Goal: Information Seeking & Learning: Learn about a topic

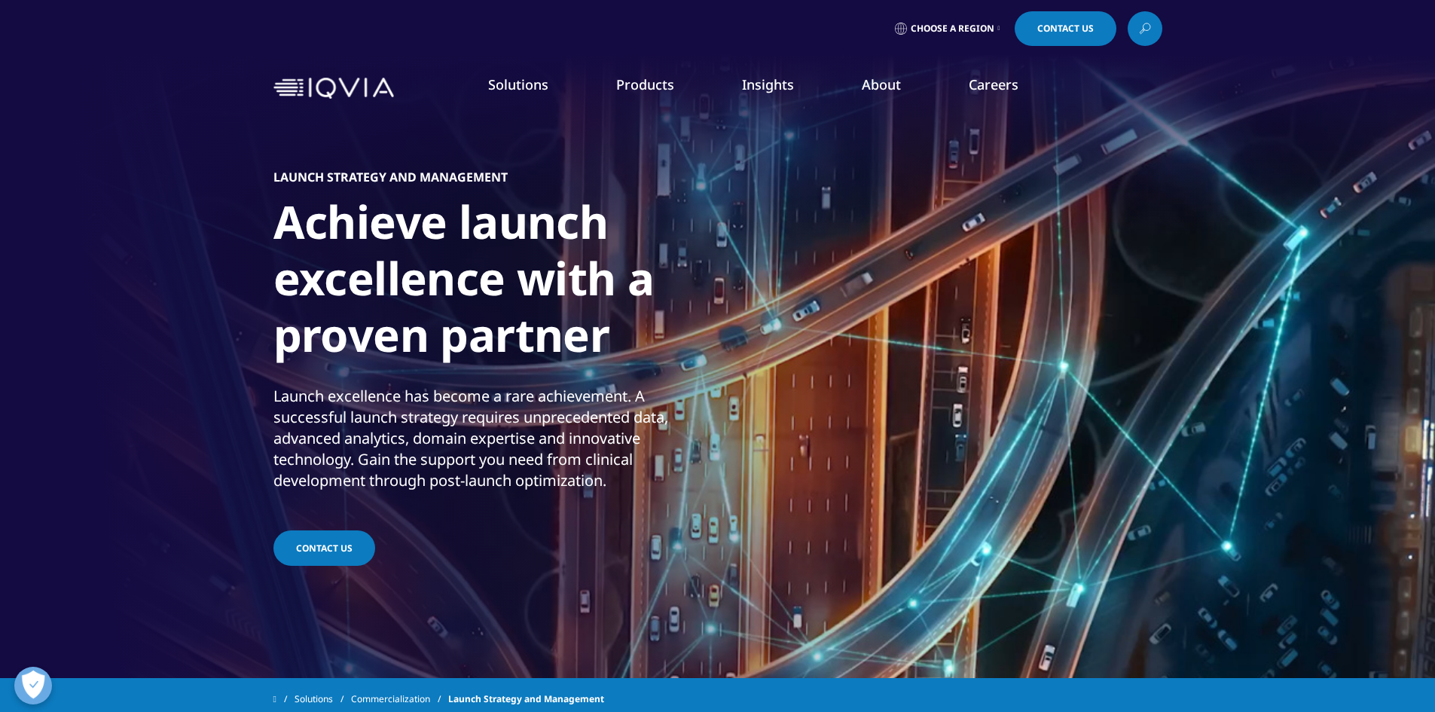
click at [297, 82] on img at bounding box center [333, 89] width 121 height 22
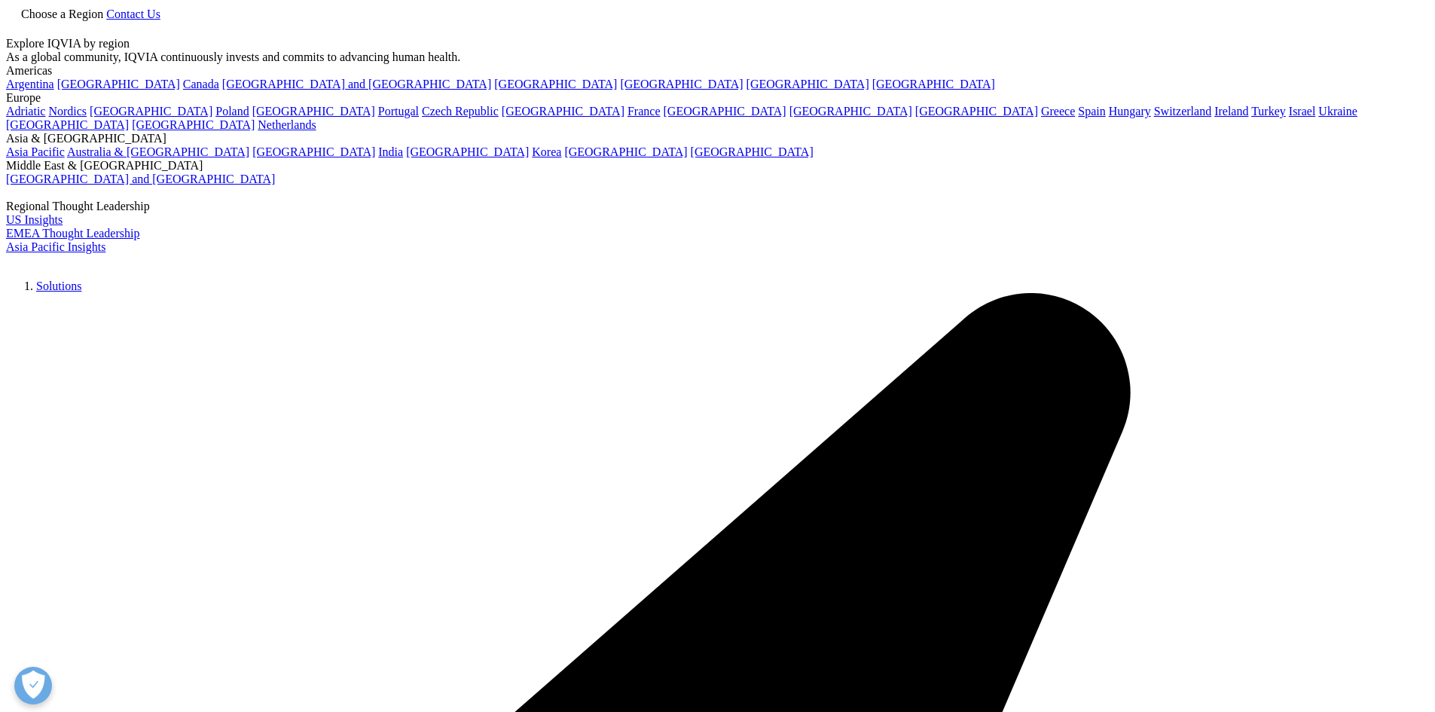
scroll to position [169, 0]
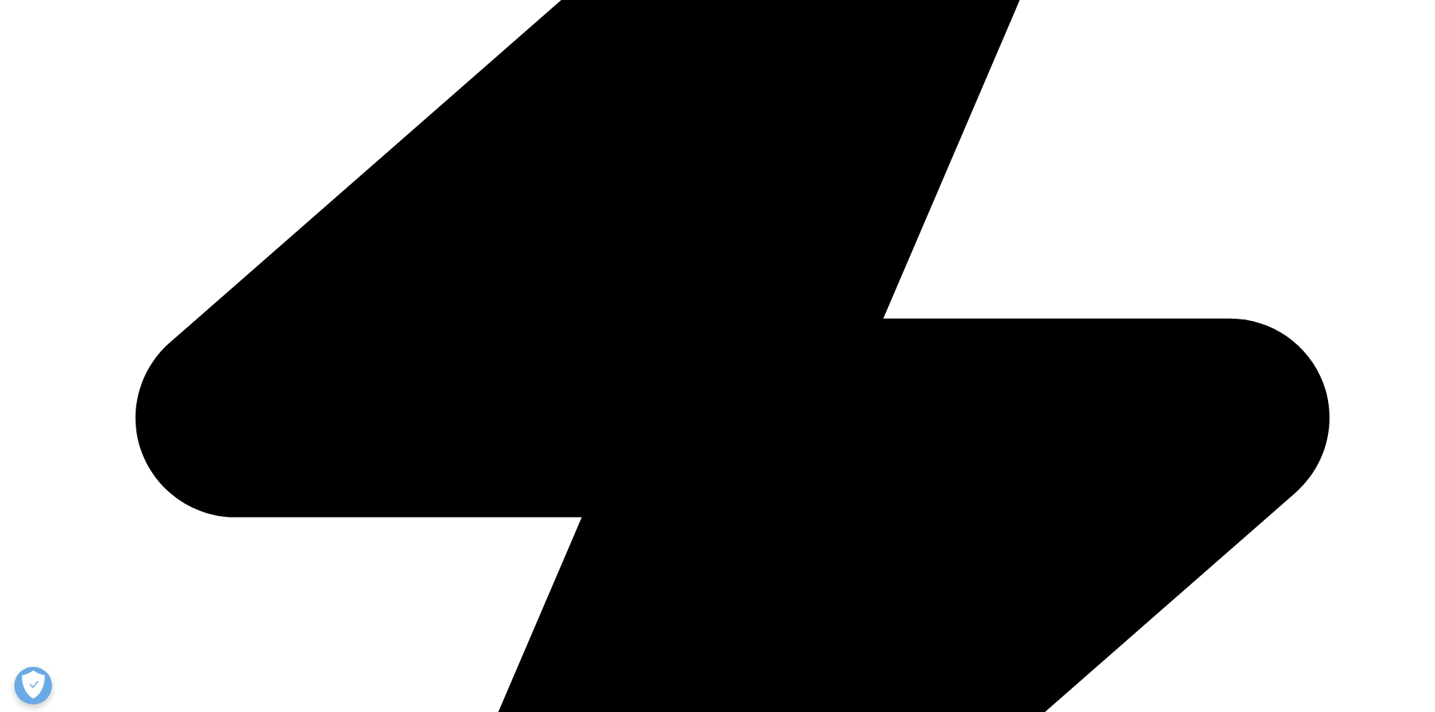
scroll to position [753, 0]
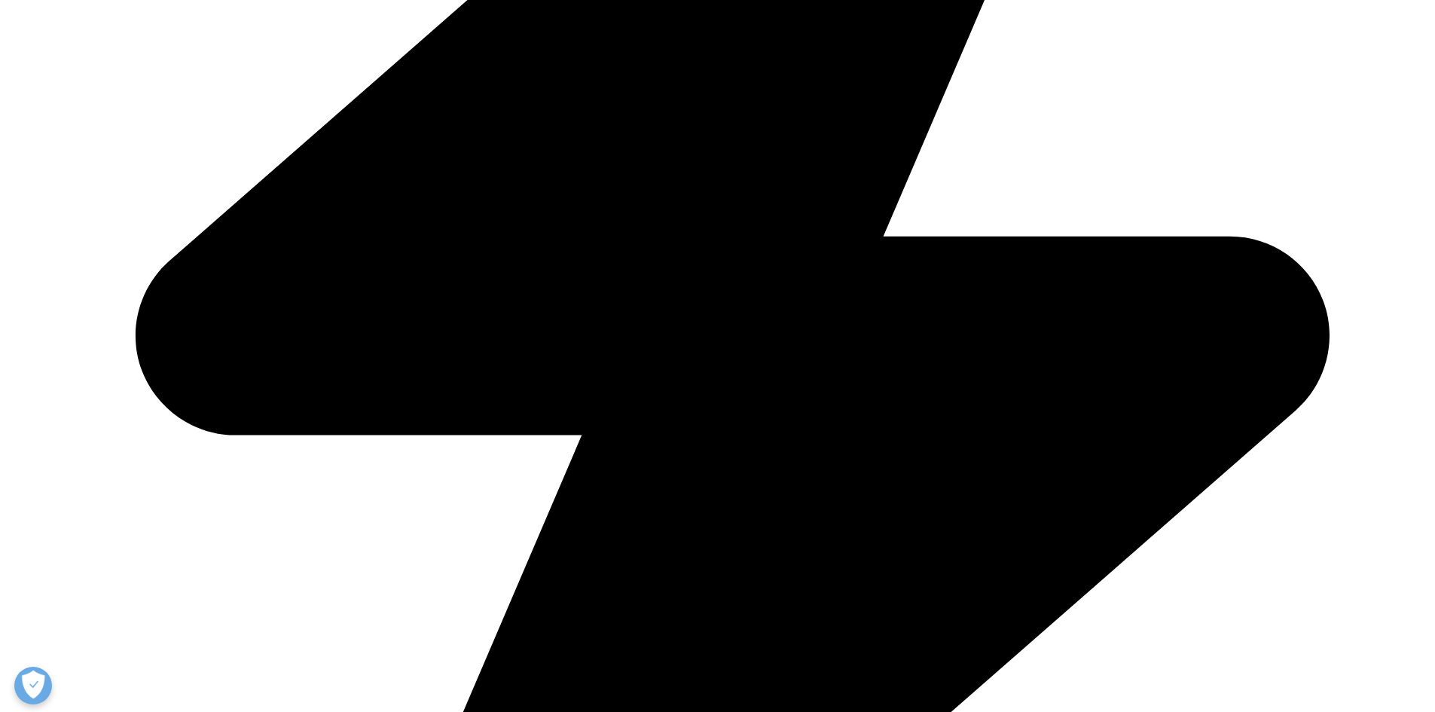
drag, startPoint x: 808, startPoint y: 253, endPoint x: 1028, endPoint y: 371, distance: 249.7
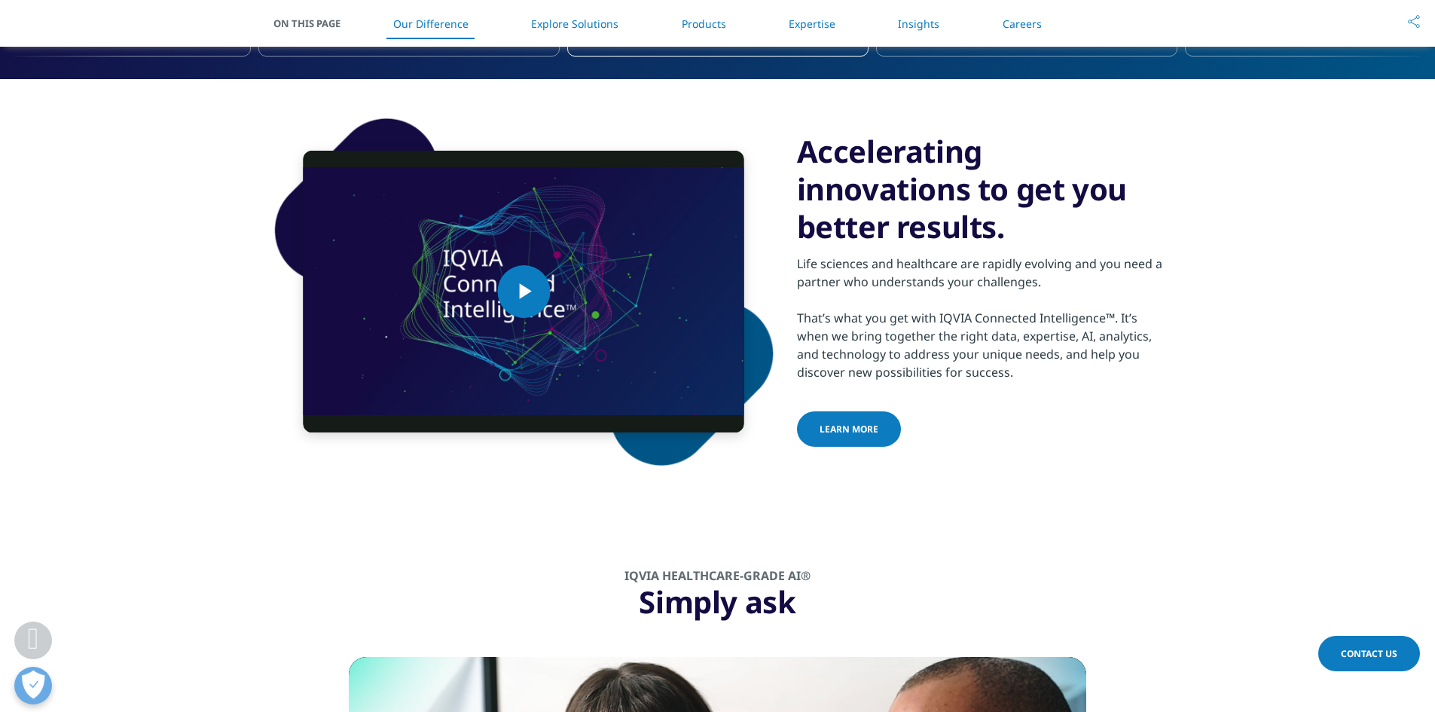
click at [1024, 368] on div "Life sciences and healthcare are rapidly evolving and you need a partner who un…" at bounding box center [979, 314] width 365 height 136
click at [906, 226] on h3 "Accelerating innovations to get you better results." at bounding box center [979, 189] width 365 height 113
drag, startPoint x: 831, startPoint y: 167, endPoint x: 1038, endPoint y: 378, distance: 295.0
click at [1039, 378] on div "Accelerating innovations to get you better results. Life sciences and healthcar…" at bounding box center [979, 291] width 365 height 317
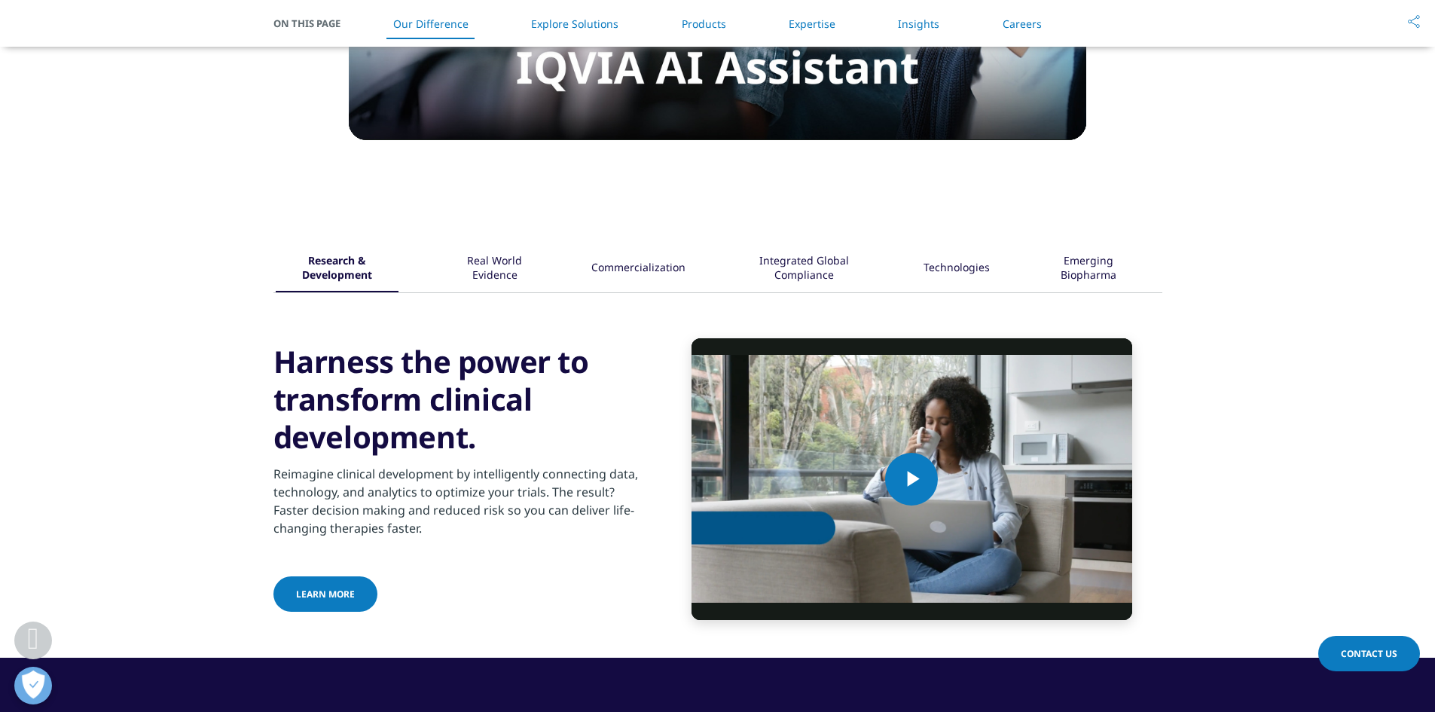
scroll to position [1958, 0]
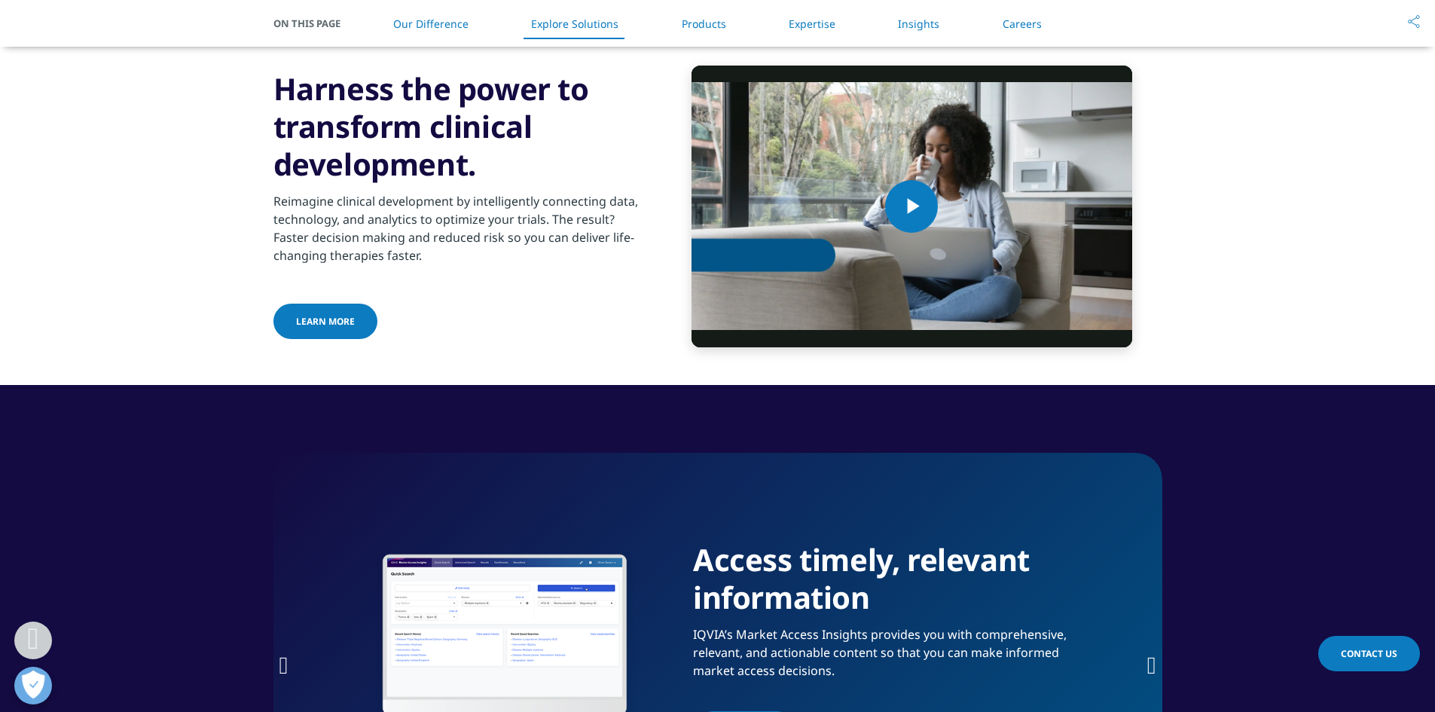
drag, startPoint x: 417, startPoint y: 254, endPoint x: 297, endPoint y: 181, distance: 140.9
click at [297, 181] on div "Harness the power to transform clinical development. Reimagine clinical develop…" at bounding box center [455, 206] width 365 height 272
click at [301, 223] on p "Reimagine clinical development by intelligently connecting data, technology, an…" at bounding box center [455, 232] width 365 height 81
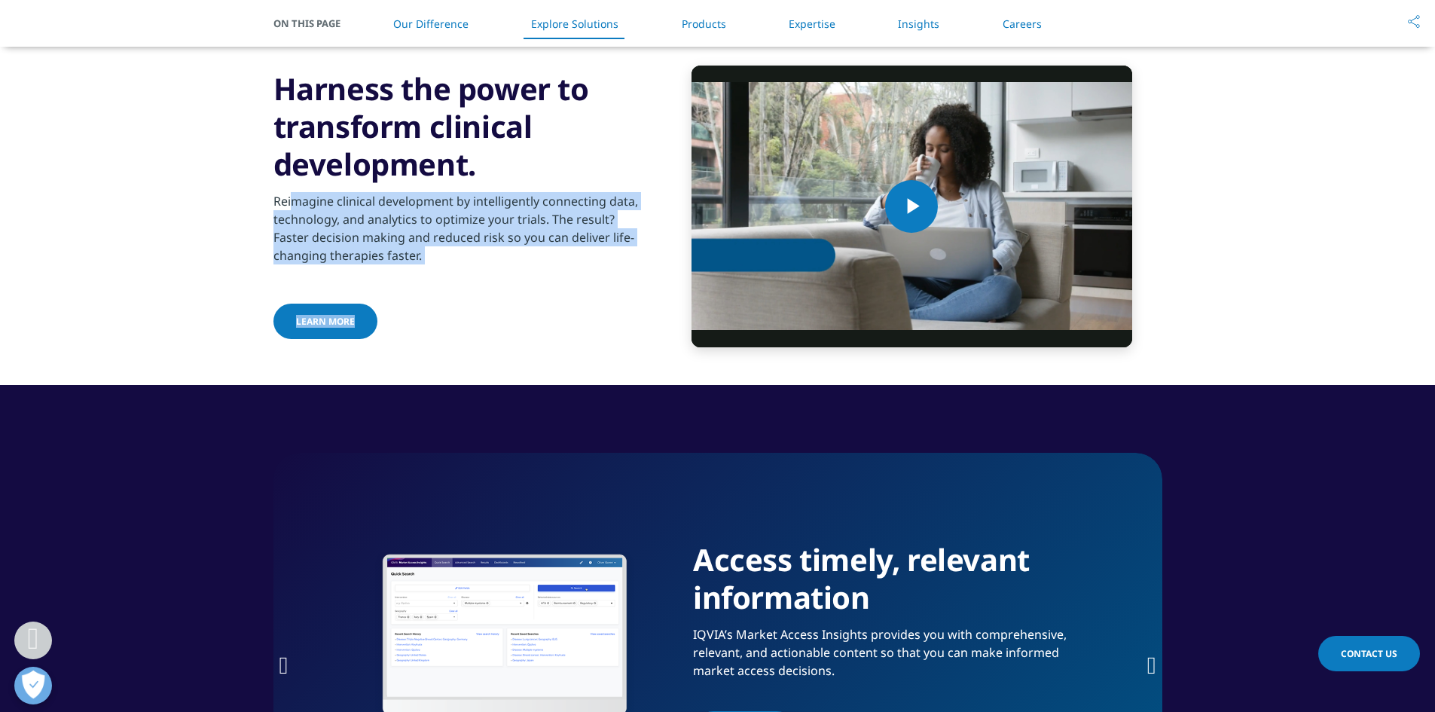
drag, startPoint x: 296, startPoint y: 206, endPoint x: 456, endPoint y: 269, distance: 171.7
click at [459, 280] on div "Harness the power to transform clinical development. Reimagine clinical develop…" at bounding box center [455, 206] width 365 height 272
click at [456, 261] on p "Reimagine clinical development by intelligently connecting data, technology, an…" at bounding box center [455, 232] width 365 height 81
drag, startPoint x: 404, startPoint y: 258, endPoint x: 375, endPoint y: 253, distance: 29.7
click at [404, 257] on p "Reimagine clinical development by intelligently connecting data, technology, an…" at bounding box center [455, 232] width 365 height 81
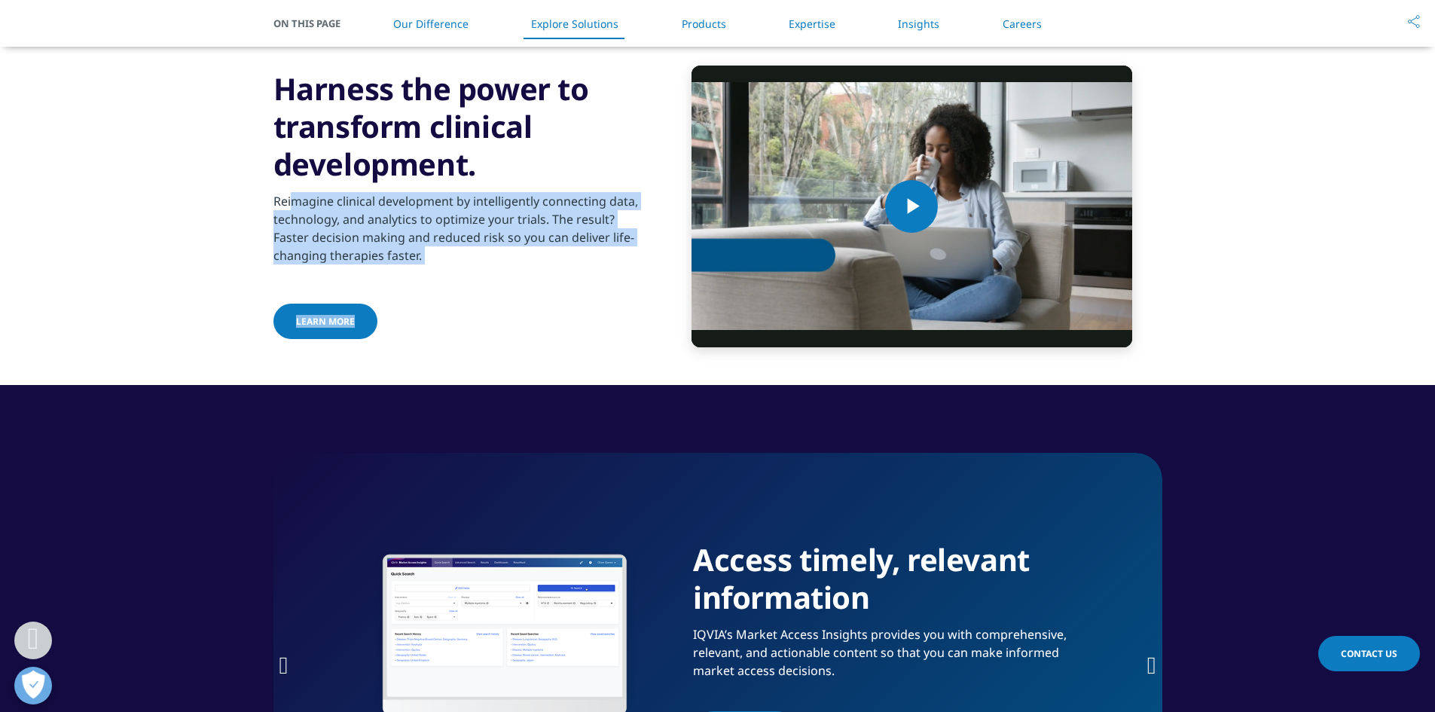
click at [289, 224] on p "Reimagine clinical development by intelligently connecting data, technology, an…" at bounding box center [455, 232] width 365 height 81
drag, startPoint x: 265, startPoint y: 194, endPoint x: 438, endPoint y: 271, distance: 189.8
click at [438, 271] on div "Research & Development Real World Evidence" at bounding box center [717, 160] width 1435 height 450
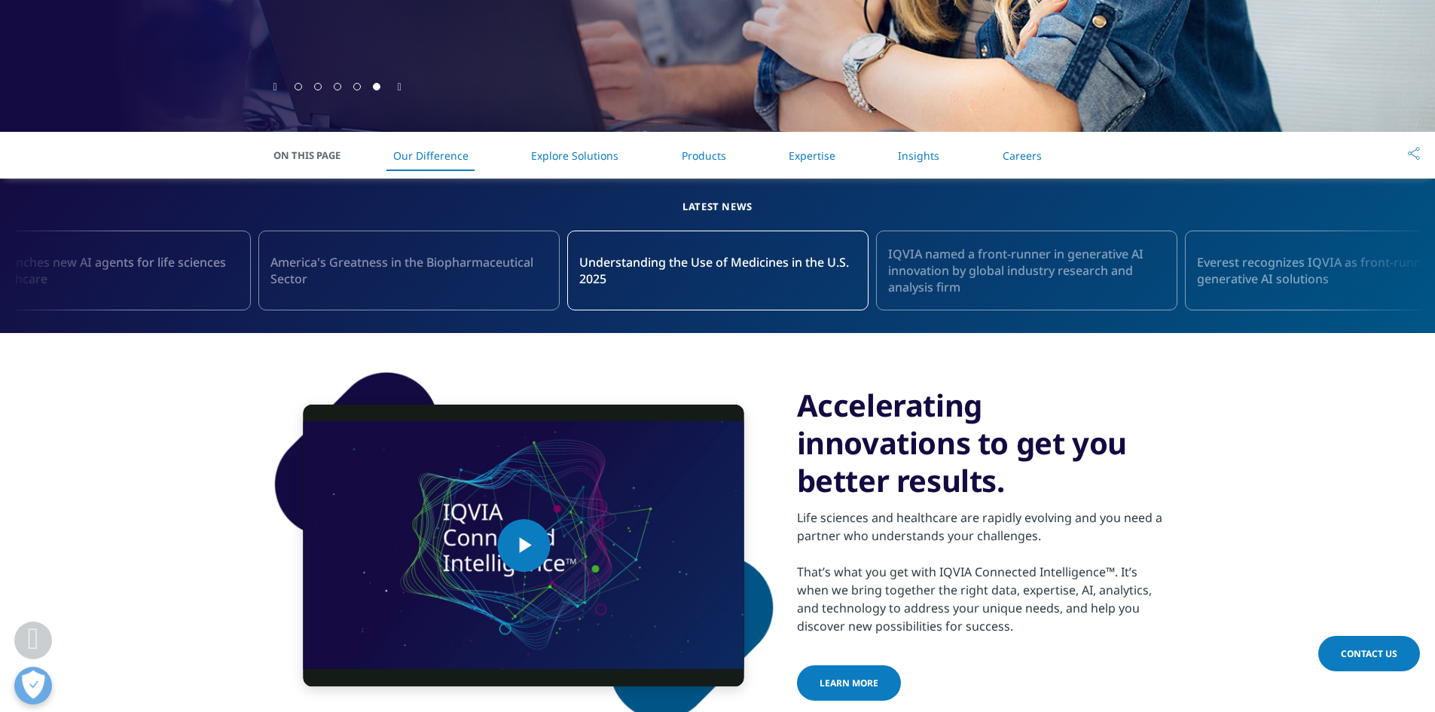
scroll to position [527, 0]
